Goal: Task Accomplishment & Management: Manage account settings

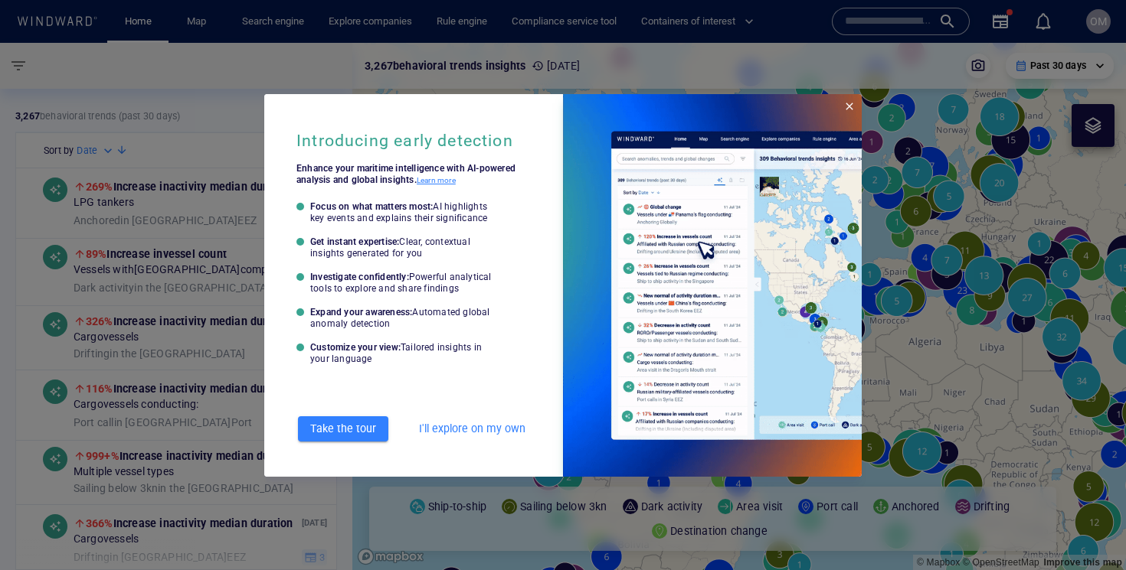
click at [853, 107] on span "Close" at bounding box center [849, 106] width 12 height 12
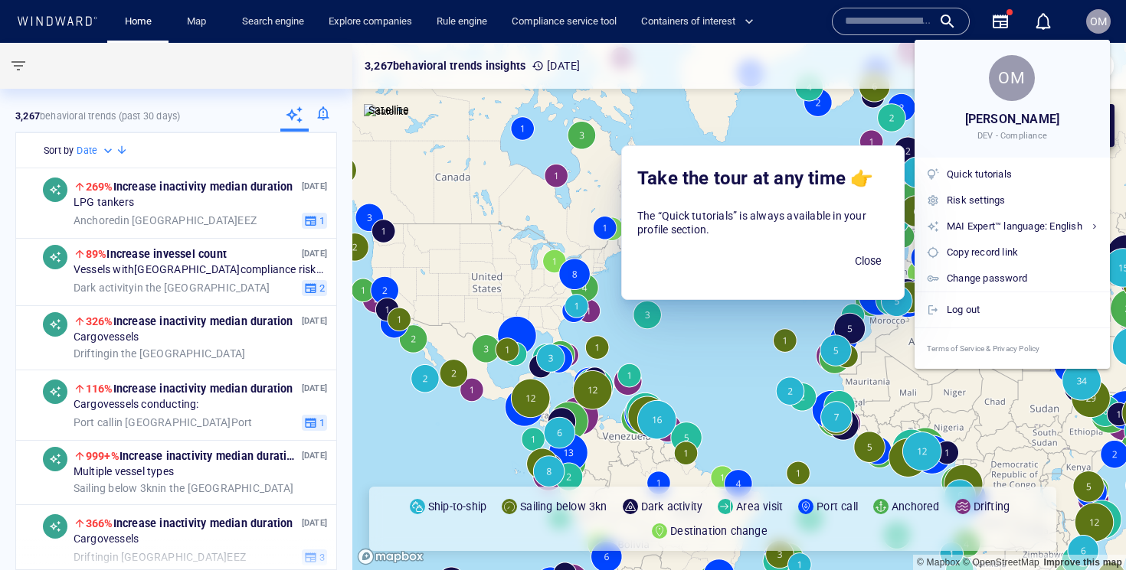
click at [306, 21] on div at bounding box center [563, 285] width 1126 height 570
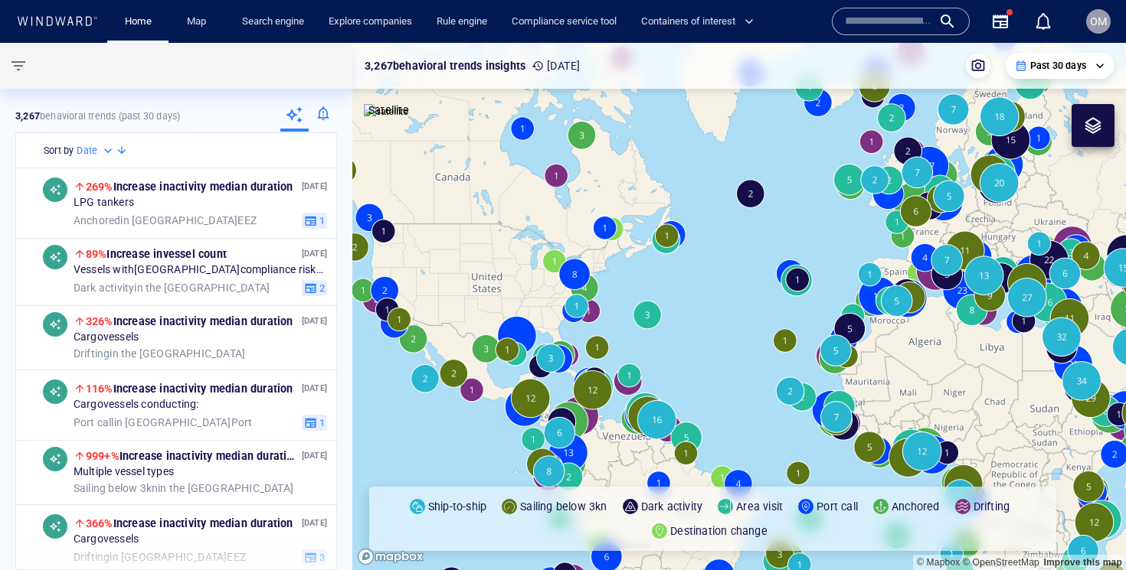
click at [289, 23] on body "**********" at bounding box center [563, 285] width 1126 height 570
click at [273, 24] on link "Search engine" at bounding box center [273, 21] width 74 height 27
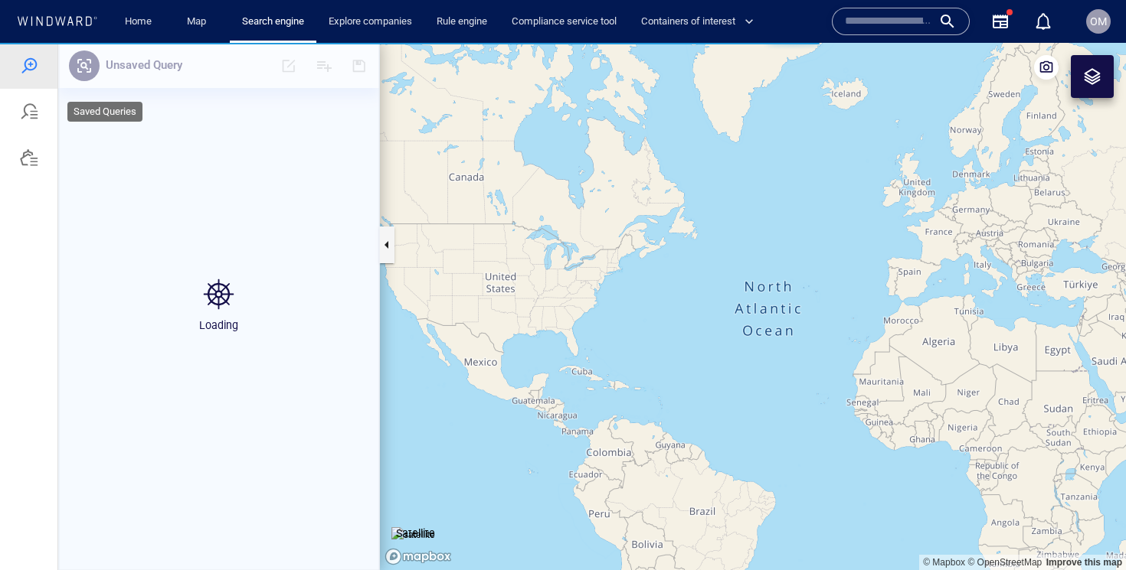
click at [20, 111] on div at bounding box center [29, 112] width 18 height 18
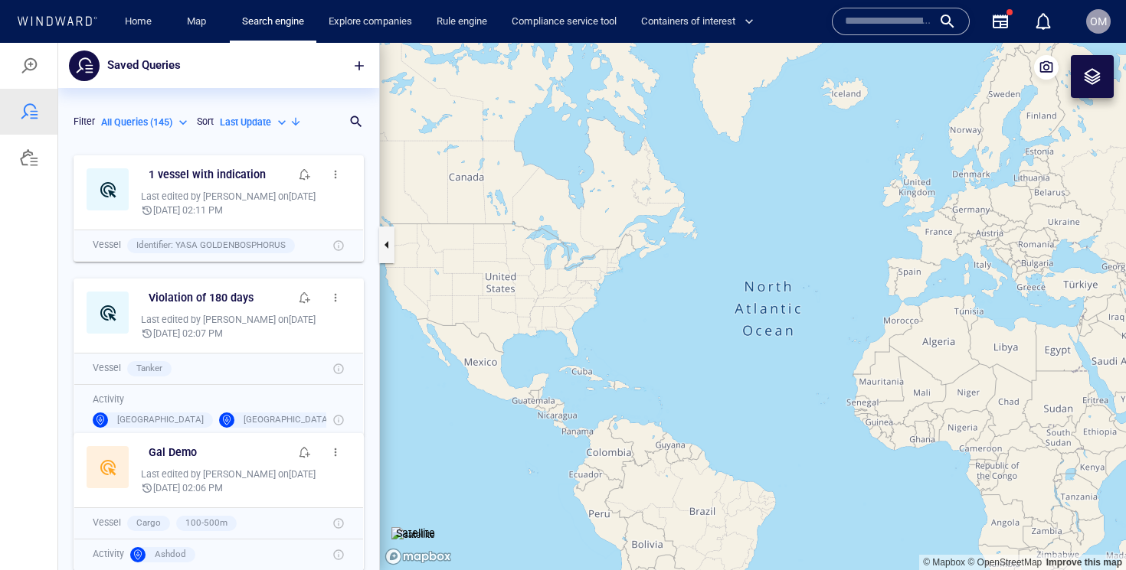
click at [176, 116] on div "All Queries ( 145 )" at bounding box center [146, 123] width 90 height 14
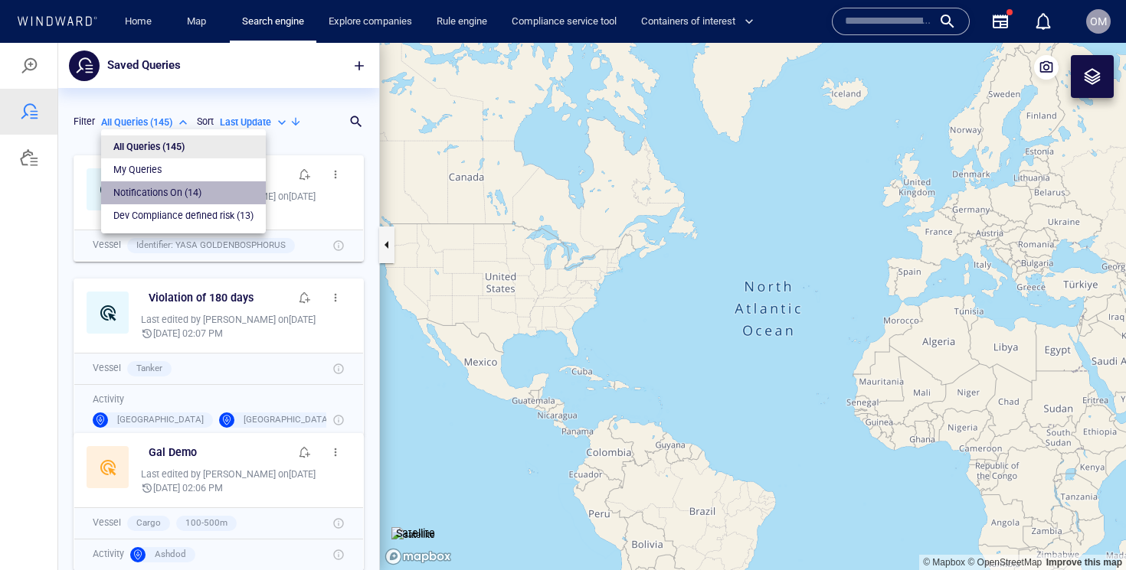
click at [171, 191] on p "Notifications On ( 14 )" at bounding box center [157, 193] width 88 height 14
type input "**********"
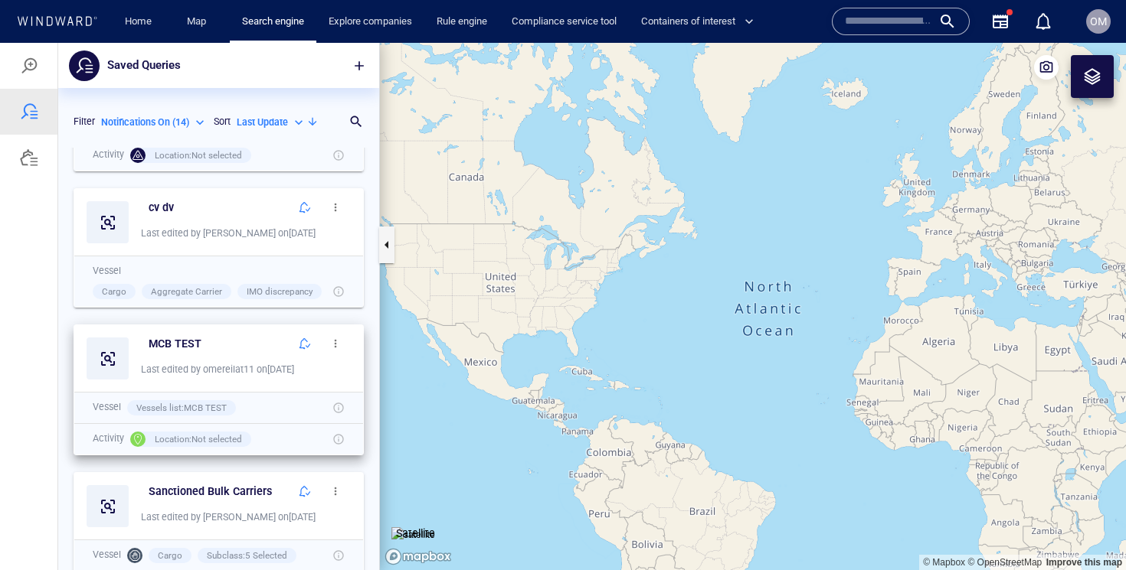
scroll to position [821, 0]
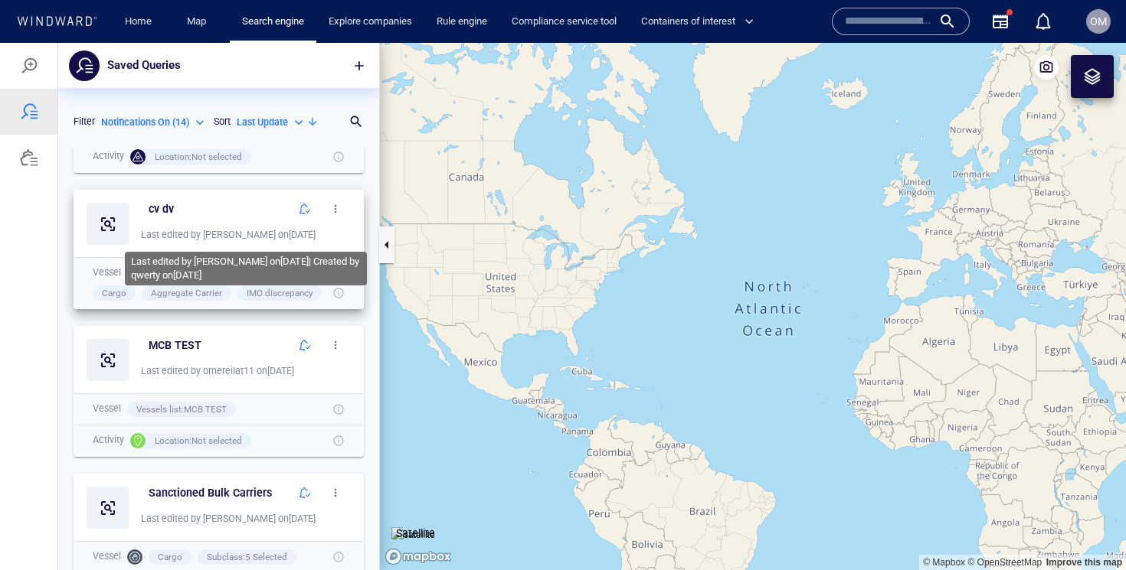
click at [237, 231] on div "Last edited by [PERSON_NAME] on [DATE]" at bounding box center [246, 235] width 210 height 14
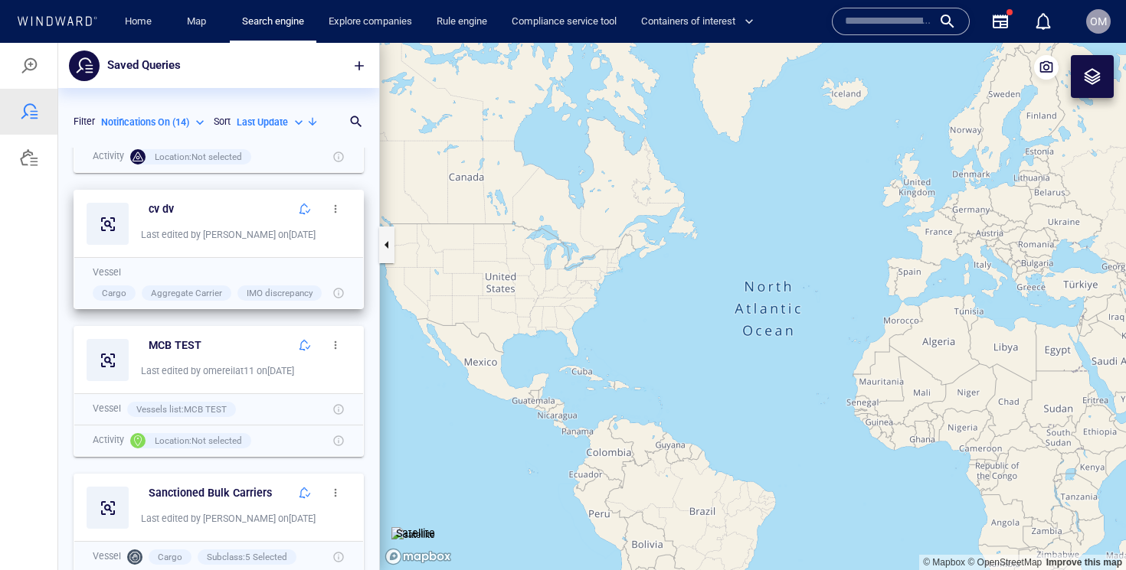
click at [112, 227] on icon at bounding box center [108, 224] width 18 height 18
click at [169, 209] on h6 "cv dv" at bounding box center [161, 209] width 25 height 19
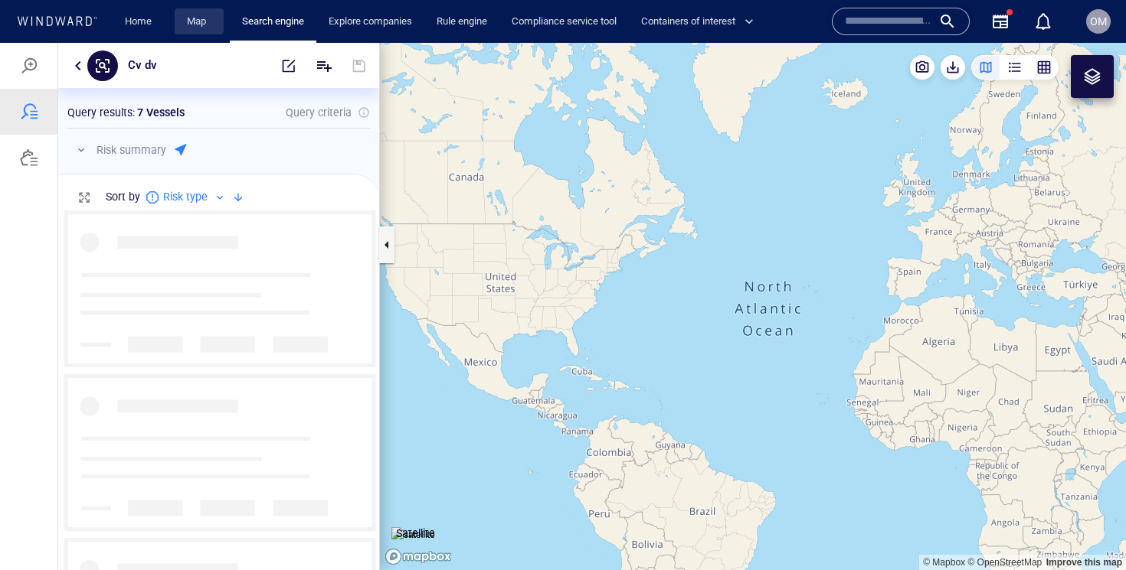
scroll to position [360, 321]
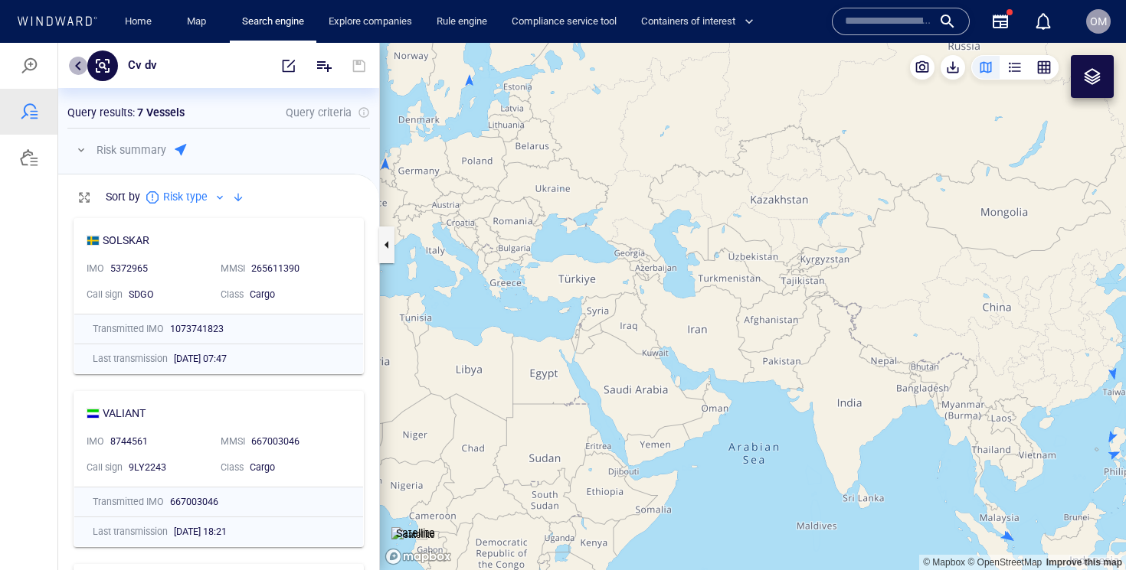
click at [75, 65] on button "button" at bounding box center [78, 66] width 18 height 18
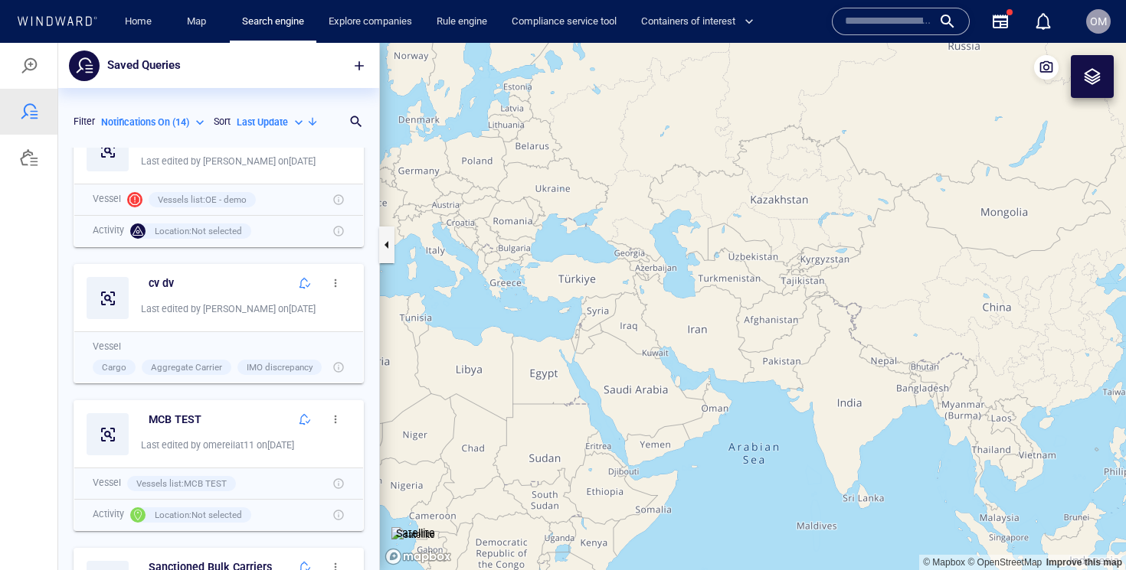
scroll to position [747, 0]
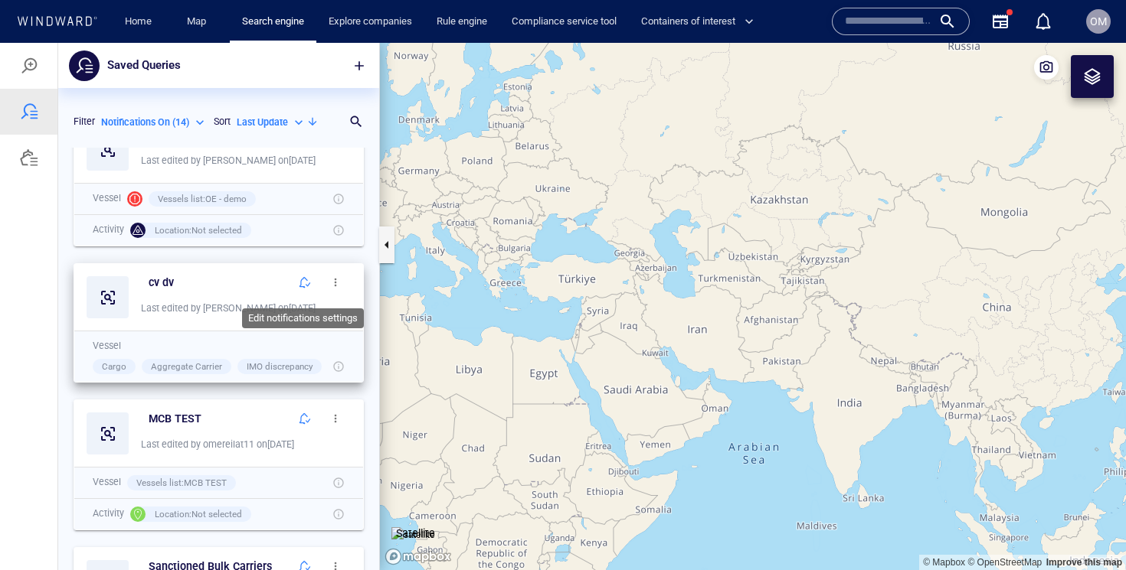
click at [302, 283] on span "button" at bounding box center [305, 282] width 12 height 12
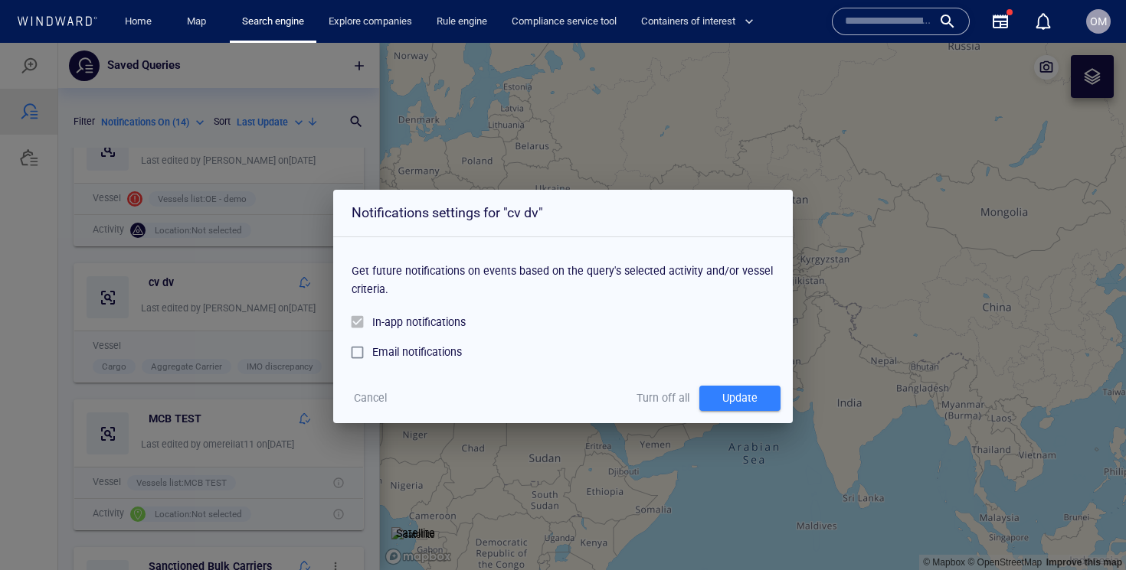
click at [279, 400] on div "Notifications settings for "cv dv" Get future notifications on events based on …" at bounding box center [563, 307] width 1126 height 528
click at [655, 395] on span "Turn off all" at bounding box center [662, 398] width 53 height 19
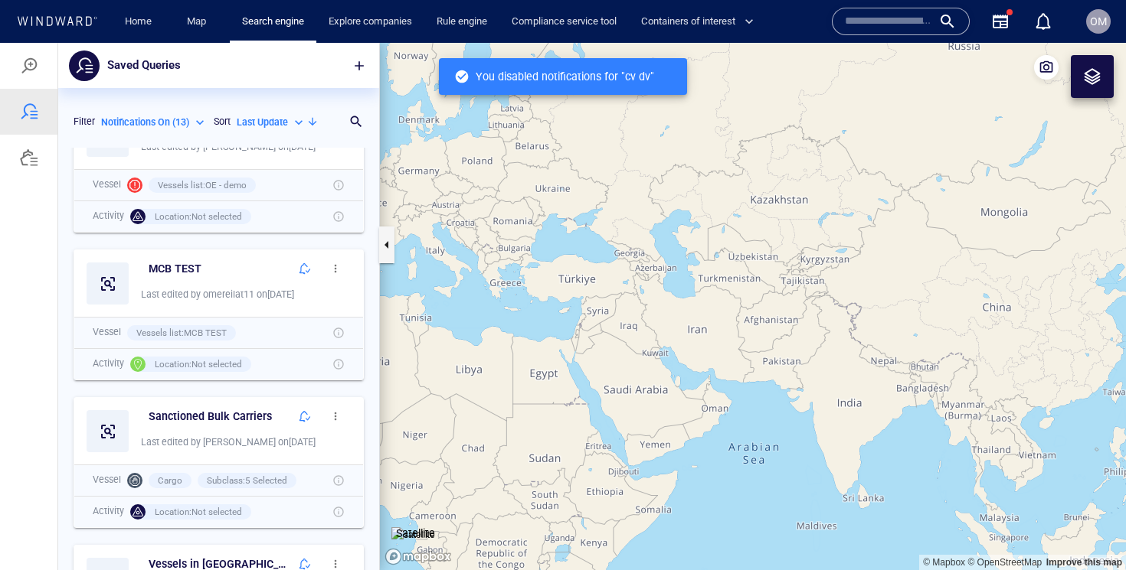
scroll to position [774, 0]
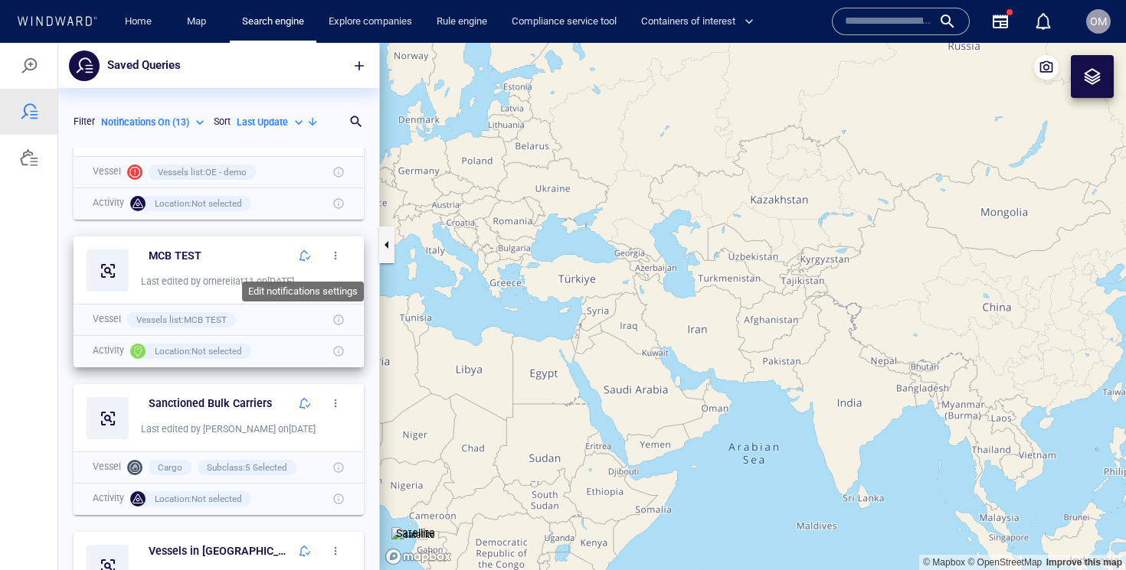
click at [309, 257] on span "button" at bounding box center [305, 256] width 12 height 12
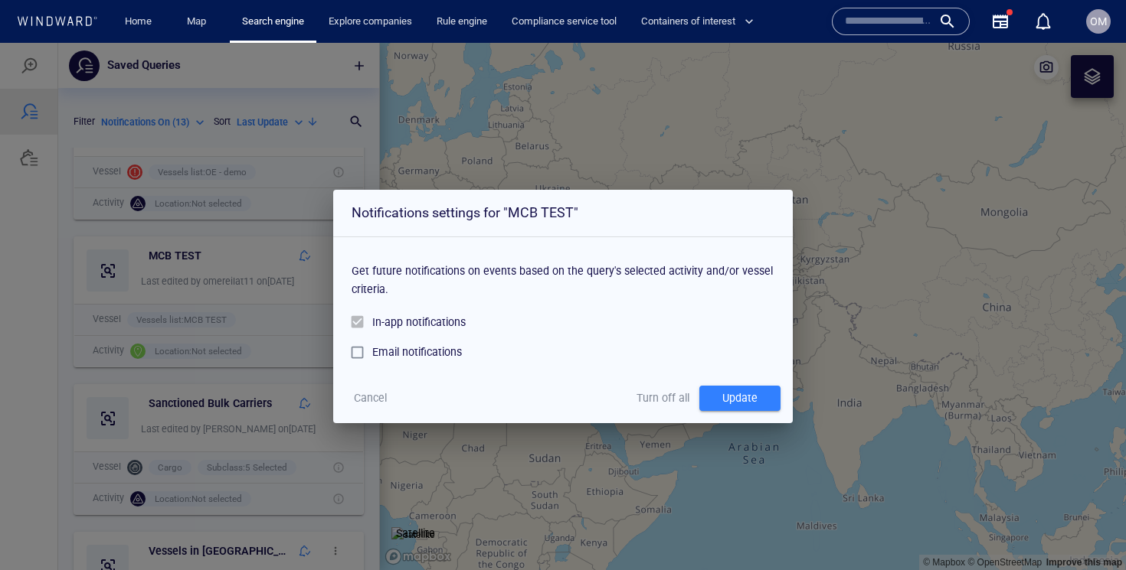
click at [379, 400] on span "Cancel" at bounding box center [370, 398] width 33 height 19
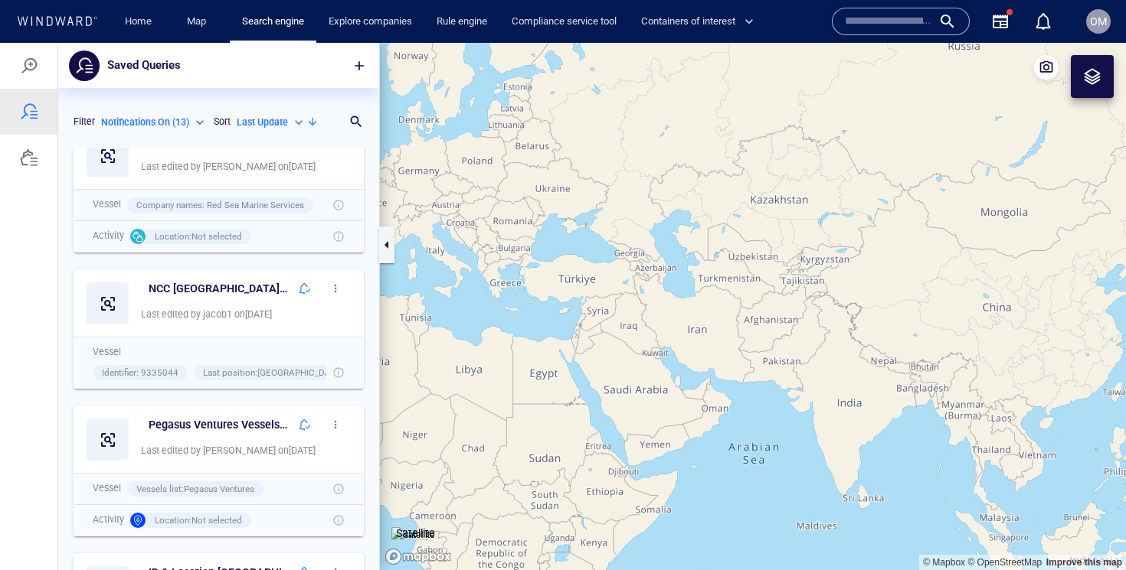
scroll to position [1224, 0]
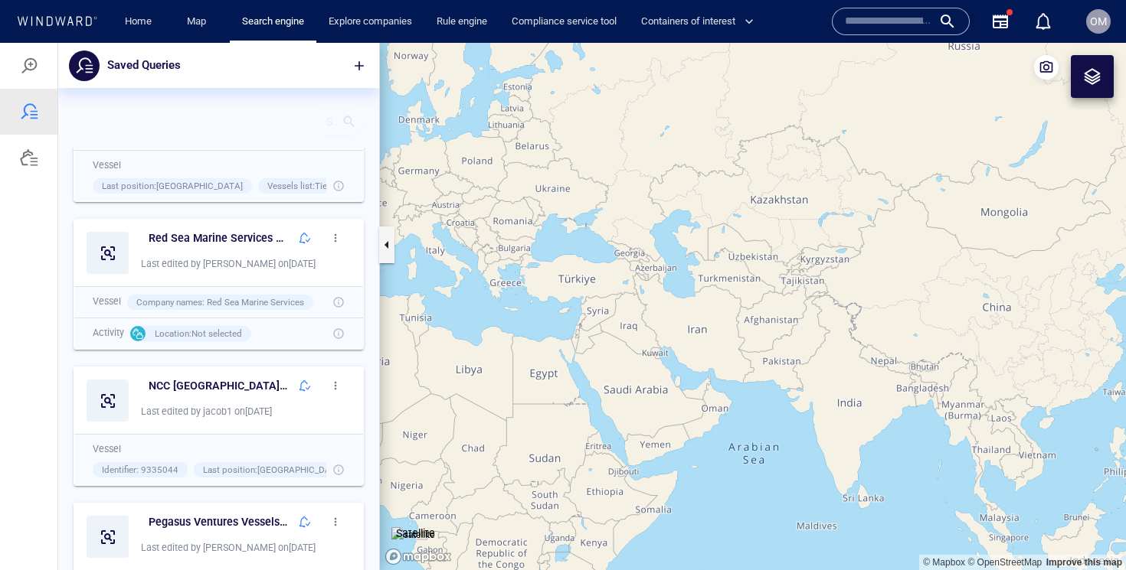
click at [362, 123] on div "Search for a query name" at bounding box center [337, 122] width 54 height 27
click at [260, 119] on p "Search for a query name" at bounding box center [199, 122] width 219 height 18
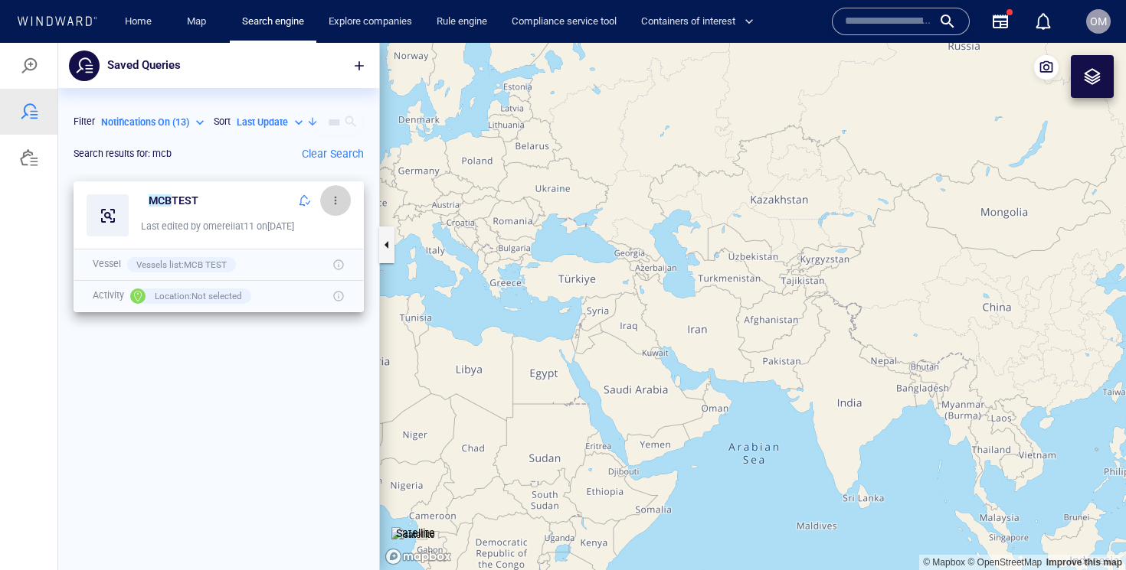
click at [331, 198] on span "button" at bounding box center [335, 200] width 12 height 12
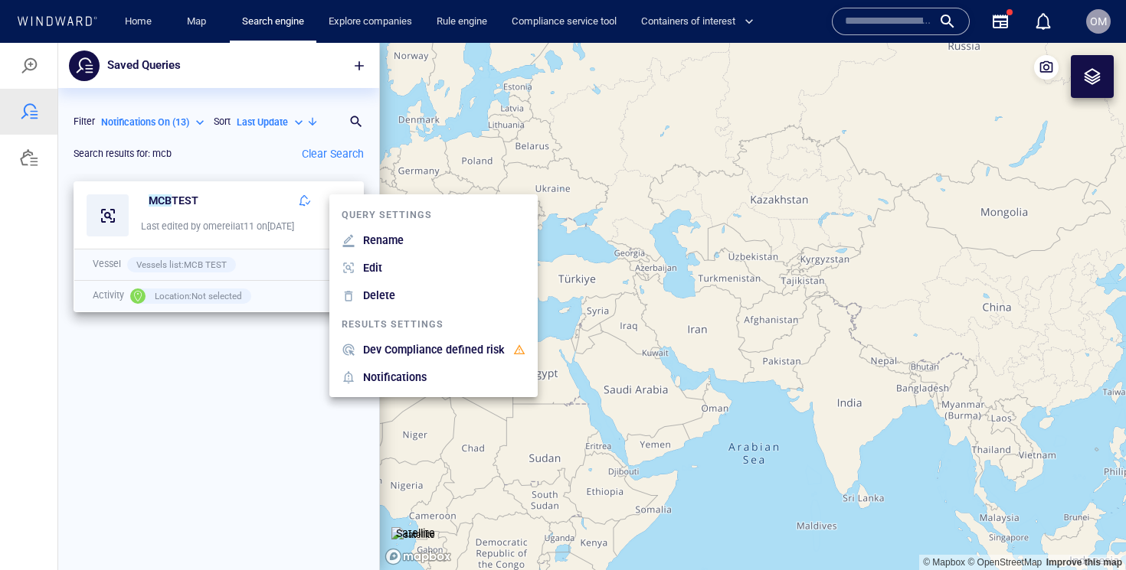
click at [299, 211] on div at bounding box center [563, 307] width 1126 height 528
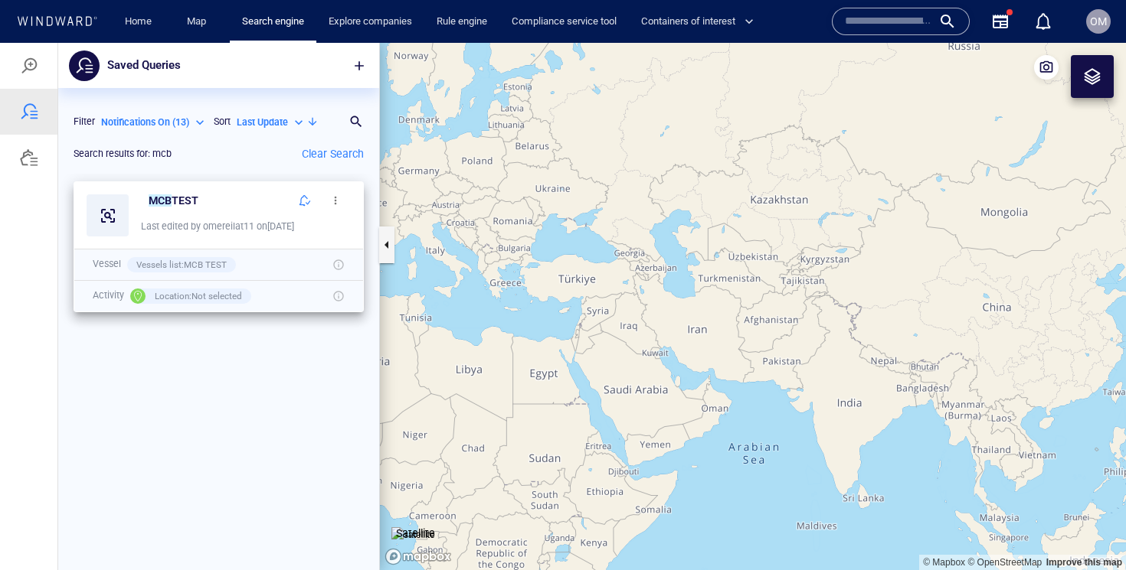
click at [299, 207] on div "Query settings Rename Edit Delete Results settings Dev Compliance defined risk …" at bounding box center [563, 307] width 1126 height 528
click at [299, 207] on span "button" at bounding box center [305, 200] width 12 height 12
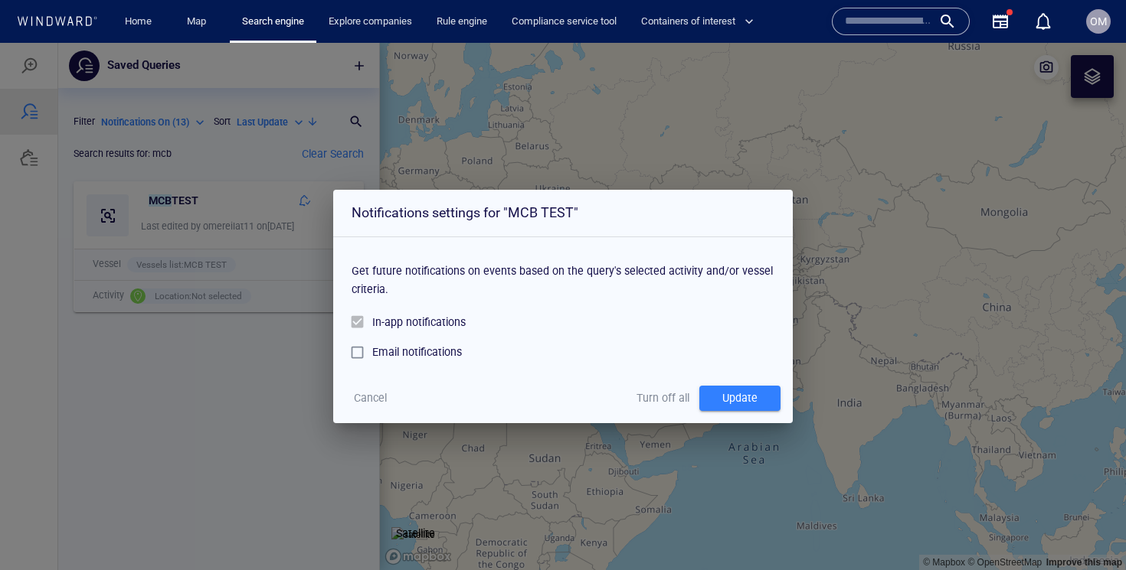
click at [361, 324] on div at bounding box center [361, 322] width 21 height 30
click at [665, 401] on span "Turn off all" at bounding box center [662, 398] width 53 height 19
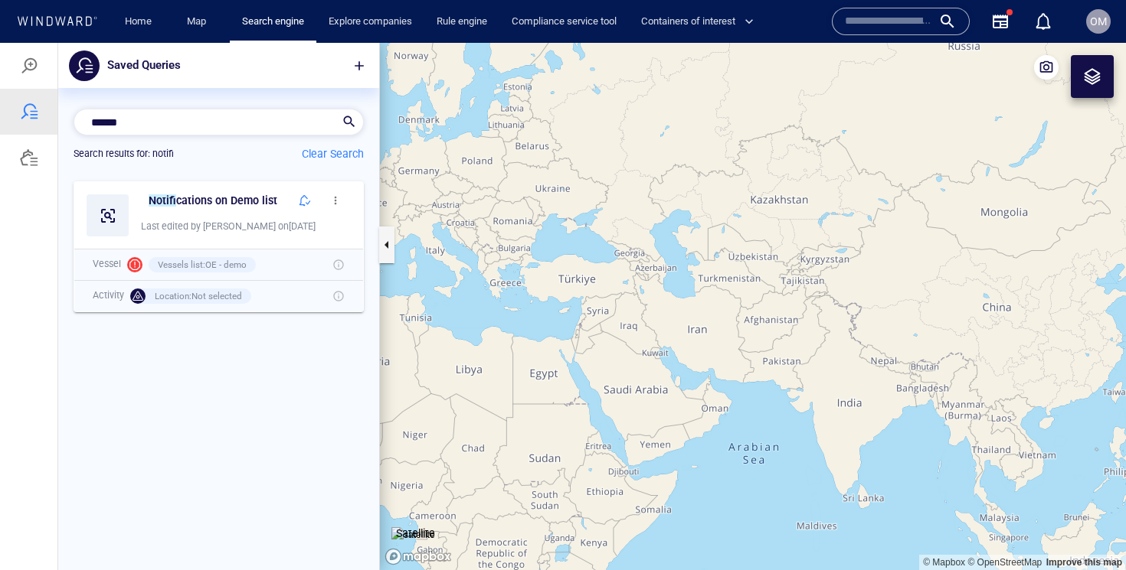
scroll to position [397, 321]
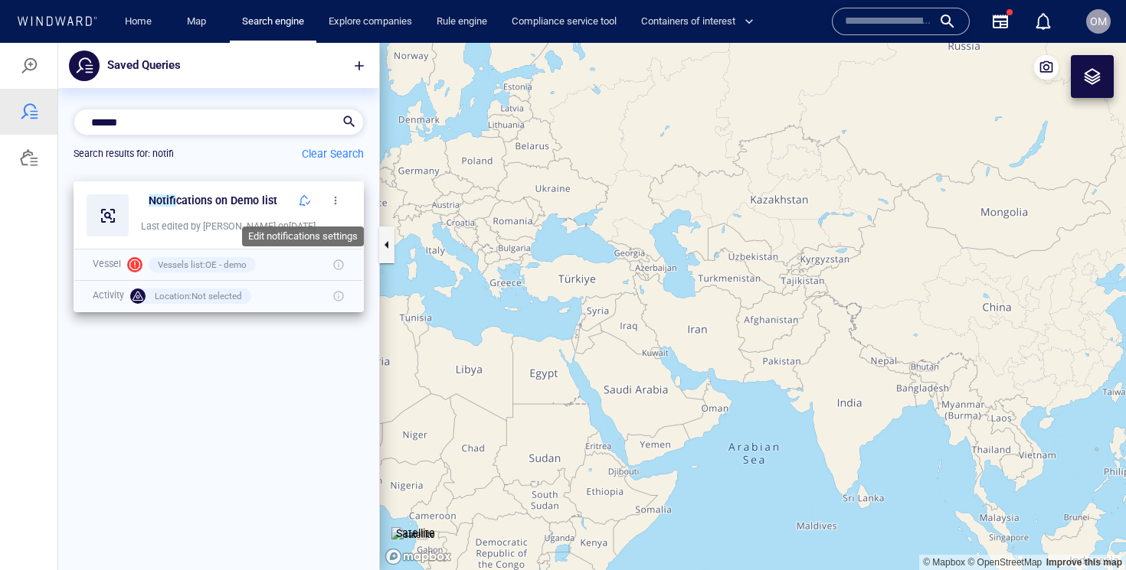
type input "******"
click at [315, 201] on button "button" at bounding box center [304, 200] width 31 height 31
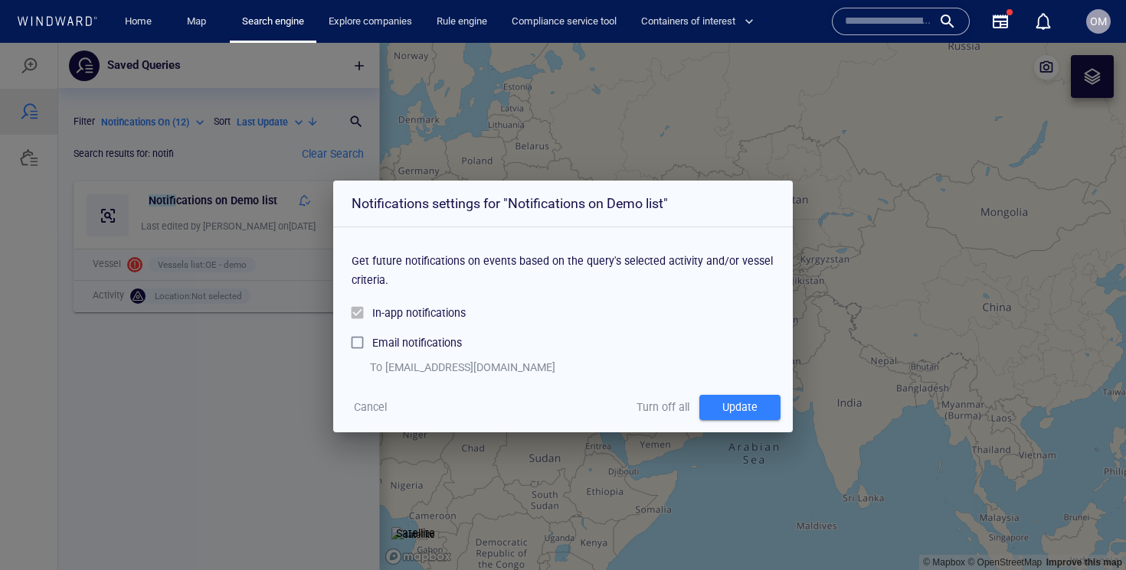
click at [652, 400] on span "Turn off all" at bounding box center [662, 407] width 53 height 19
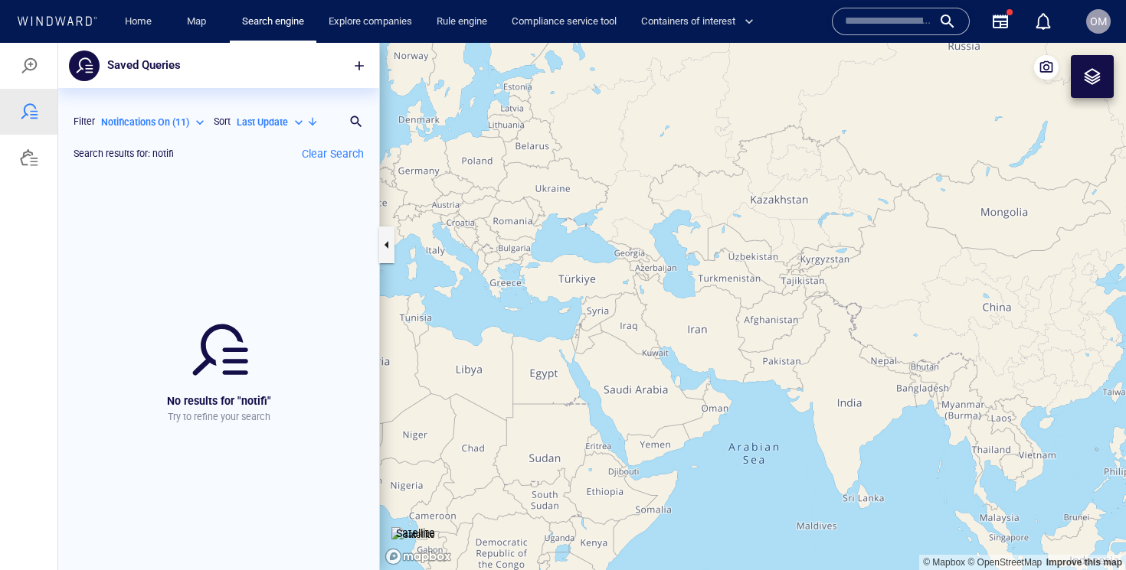
click at [1100, 81] on div at bounding box center [1092, 76] width 18 height 18
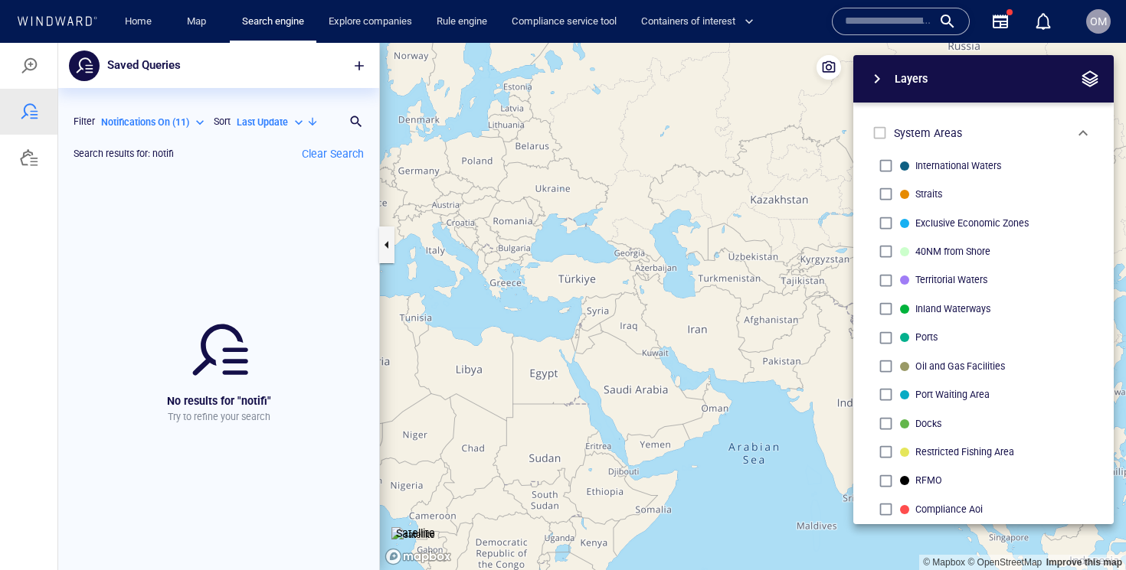
click at [1096, 39] on div "OM" at bounding box center [1098, 21] width 37 height 37
click at [1096, 34] on button "OM" at bounding box center [1098, 21] width 31 height 31
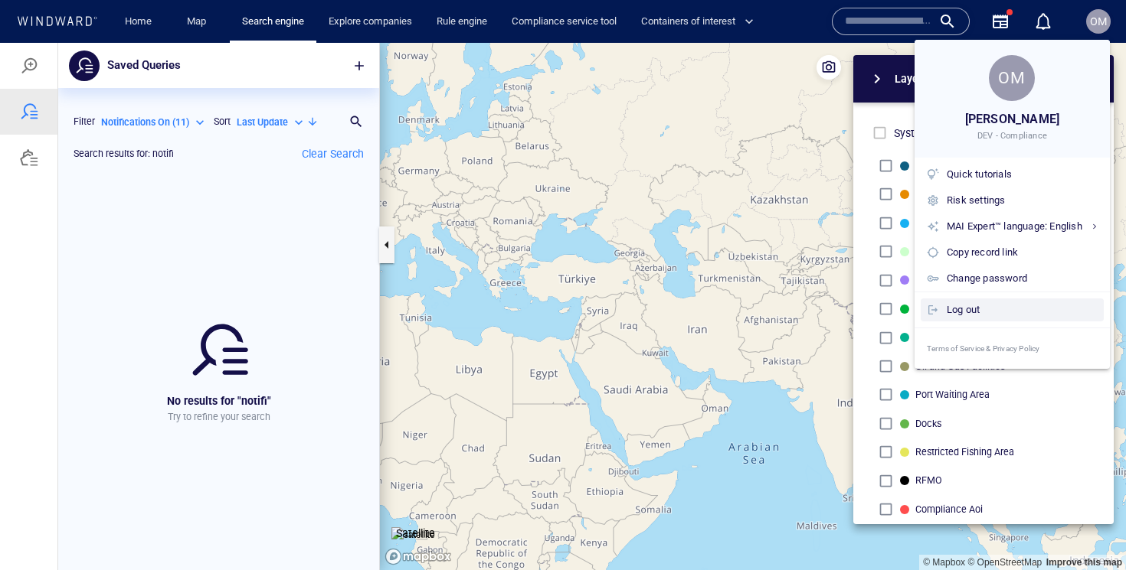
click at [984, 309] on div "Log out" at bounding box center [1021, 310] width 151 height 17
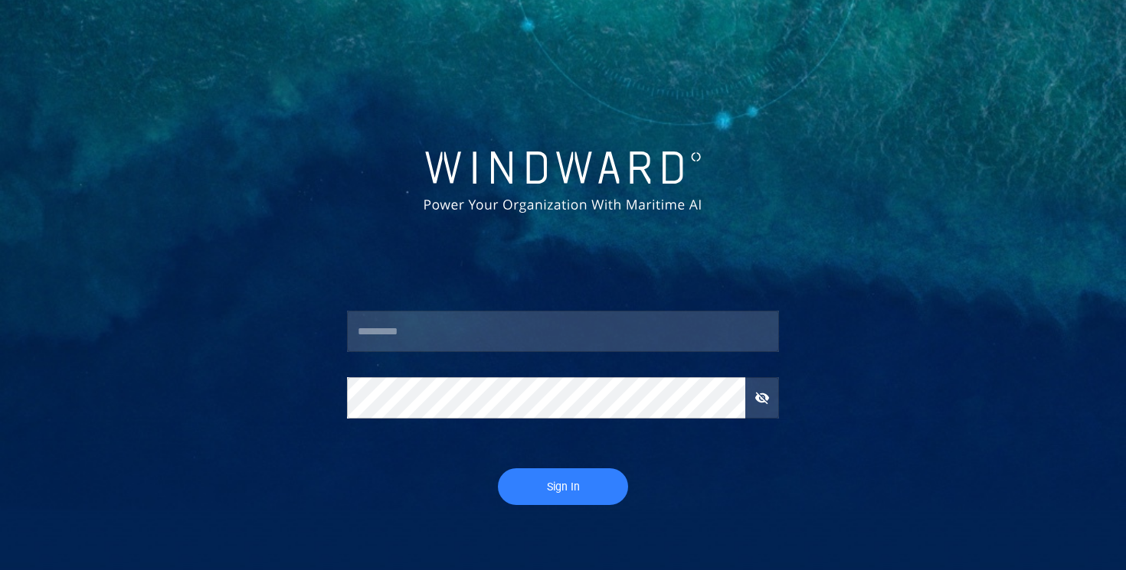
click at [516, 346] on input "text" at bounding box center [563, 331] width 432 height 41
type input "*****"
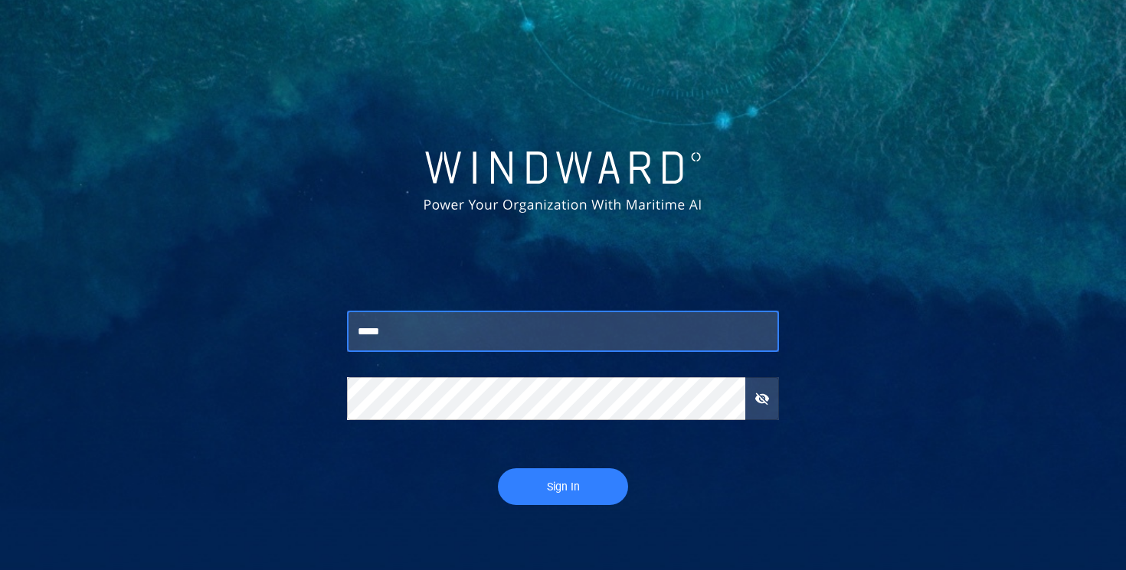
click at [530, 470] on button "Sign In" at bounding box center [563, 487] width 130 height 37
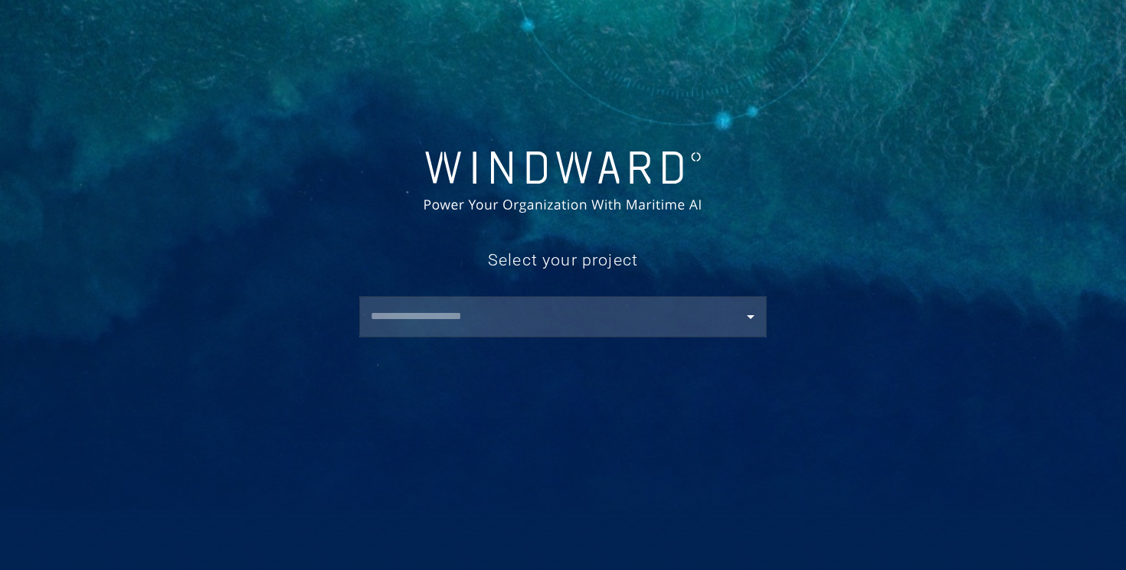
click at [691, 329] on input "text" at bounding box center [566, 317] width 400 height 28
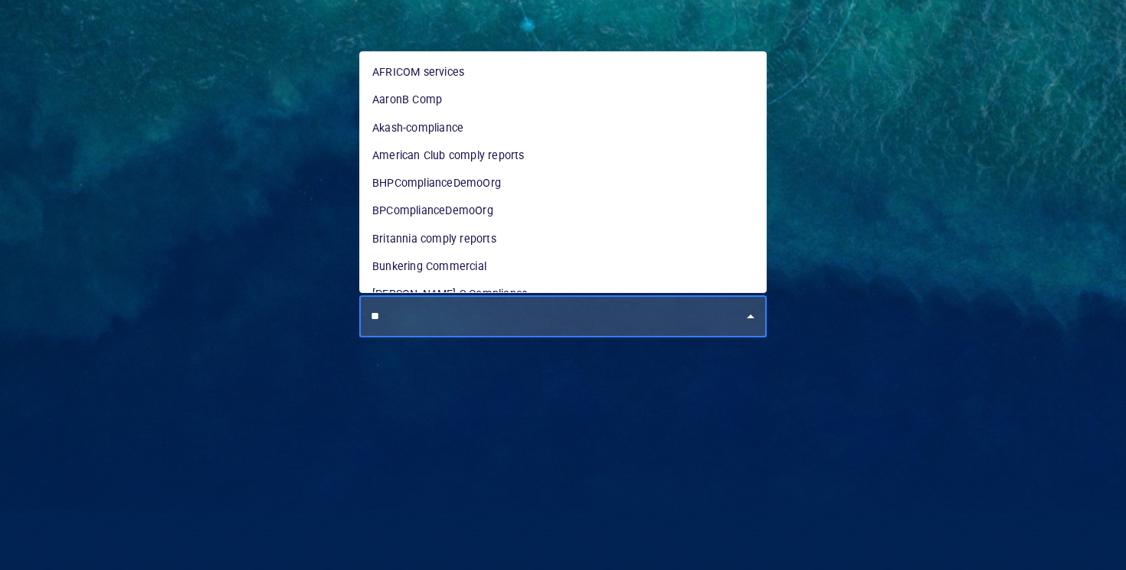
type input "*"
